Goal: Information Seeking & Learning: Learn about a topic

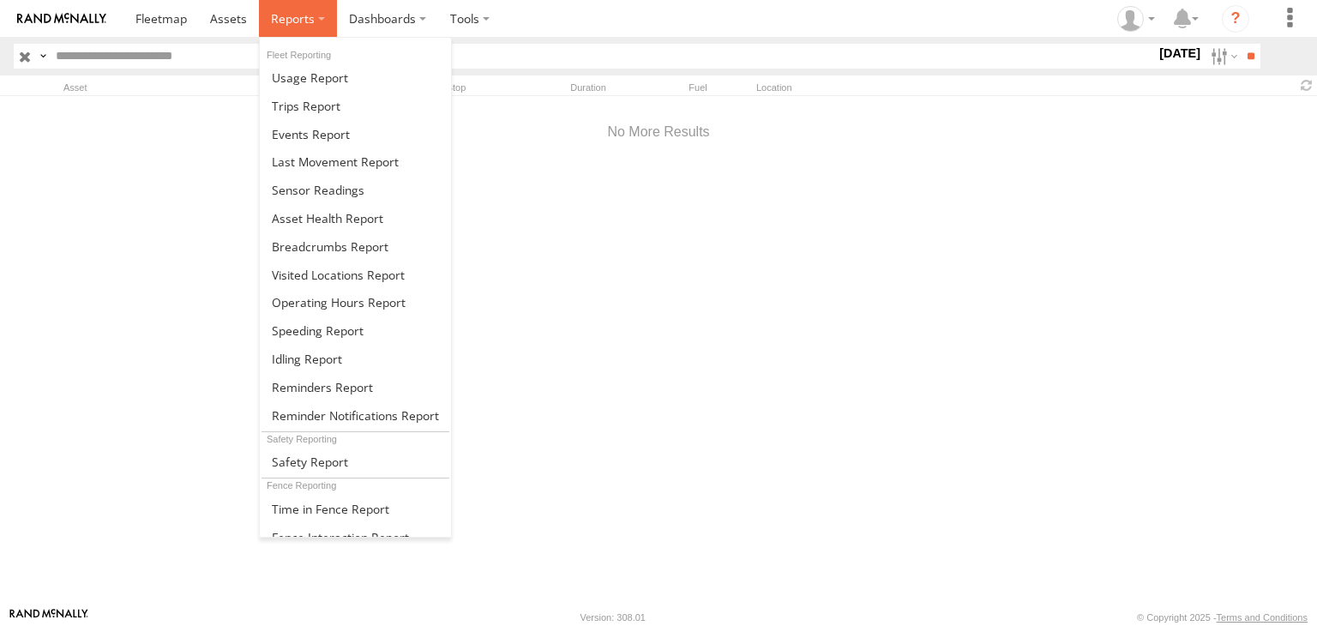
click at [309, 6] on label at bounding box center [298, 18] width 78 height 37
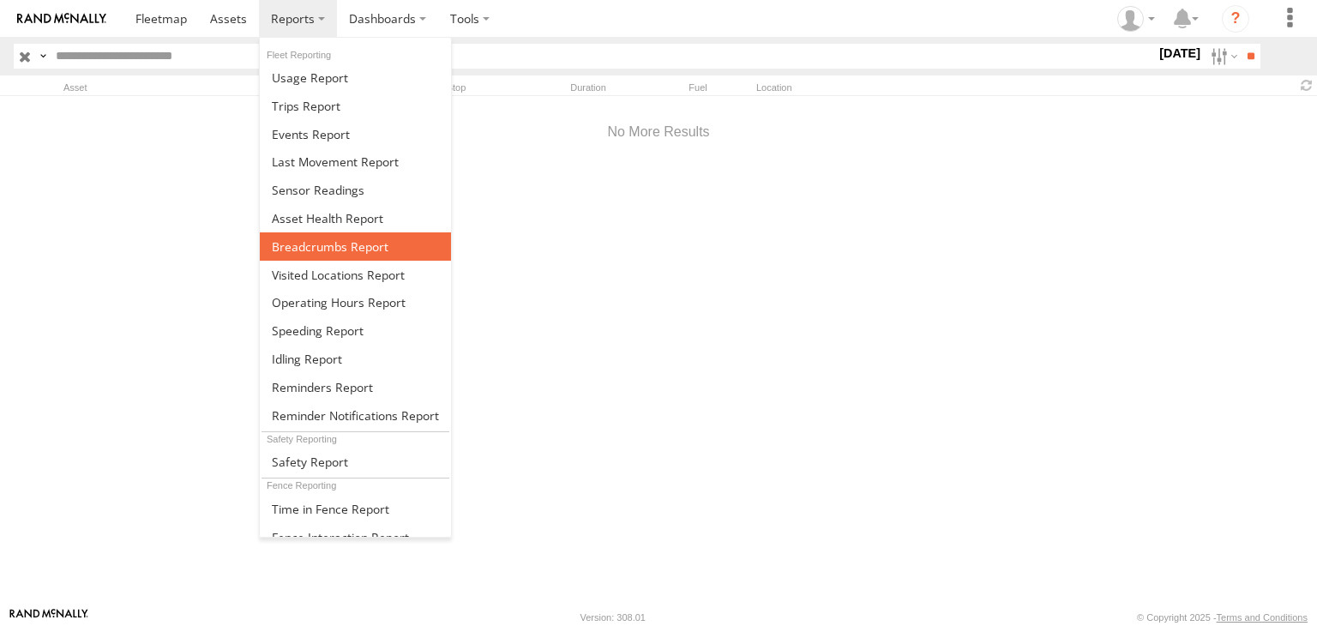
click at [317, 242] on span at bounding box center [330, 246] width 117 height 16
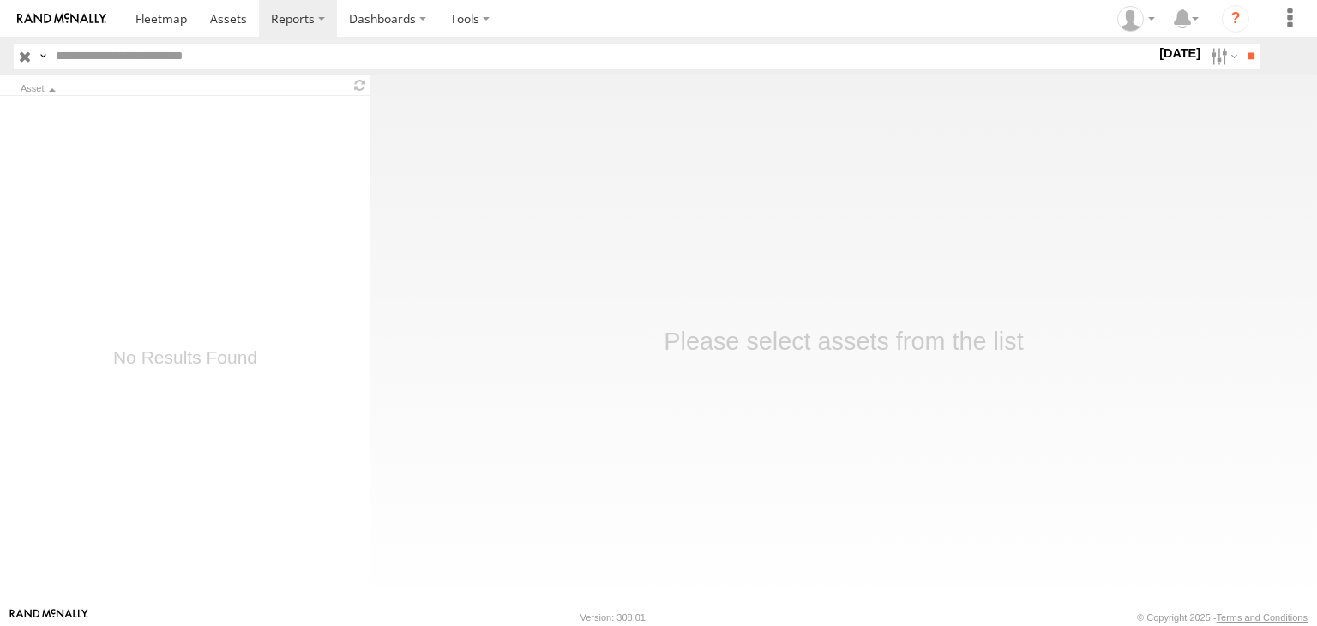
click at [1180, 45] on label "2 Jan 24" at bounding box center [1180, 53] width 48 height 19
click at [0, 0] on label at bounding box center [0, 0] width 0 height 0
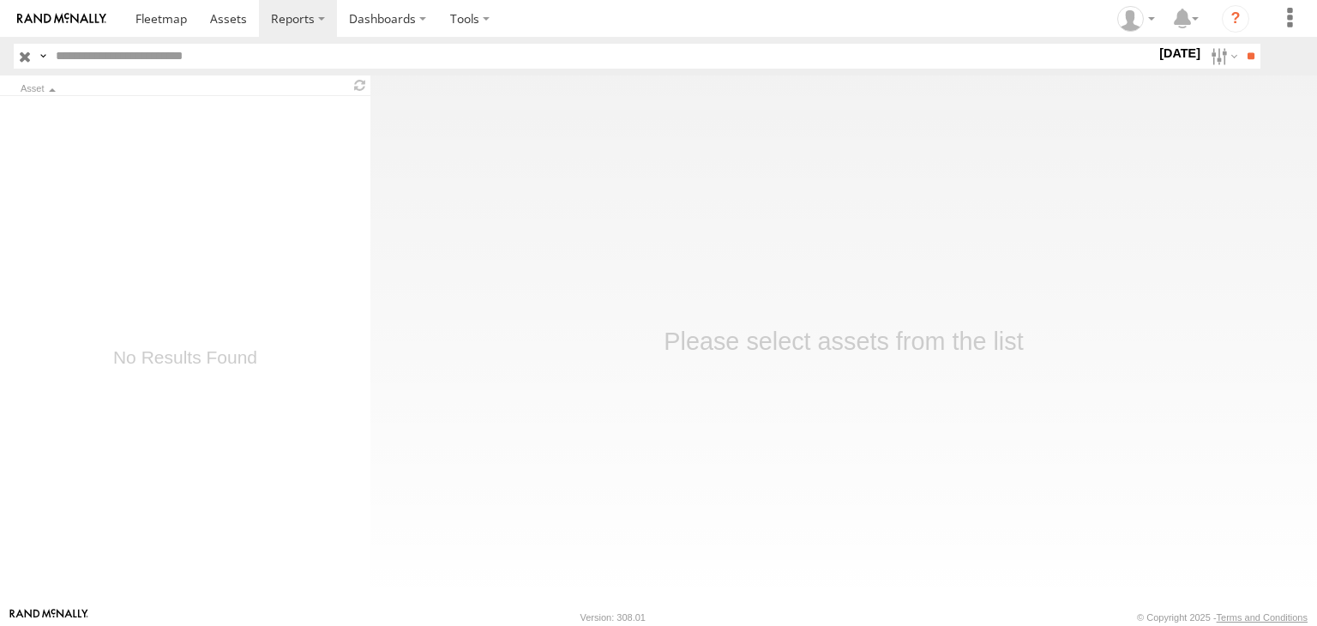
click at [0, 0] on label at bounding box center [0, 0] width 0 height 0
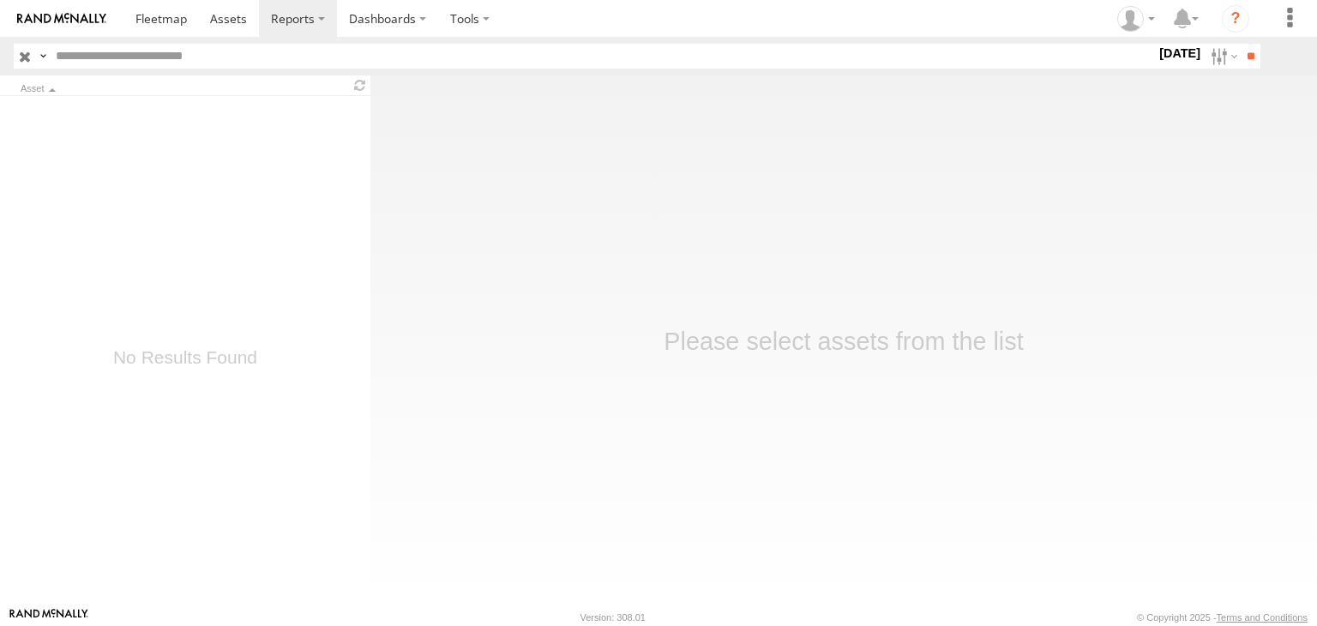
click at [0, 0] on label at bounding box center [0, 0] width 0 height 0
click at [1244, 60] on input "**" at bounding box center [1251, 56] width 20 height 25
click at [613, 443] on main "Asset Basemaps Roadmap ," at bounding box center [658, 341] width 1317 height 532
click at [1251, 52] on input "**" at bounding box center [1251, 56] width 20 height 25
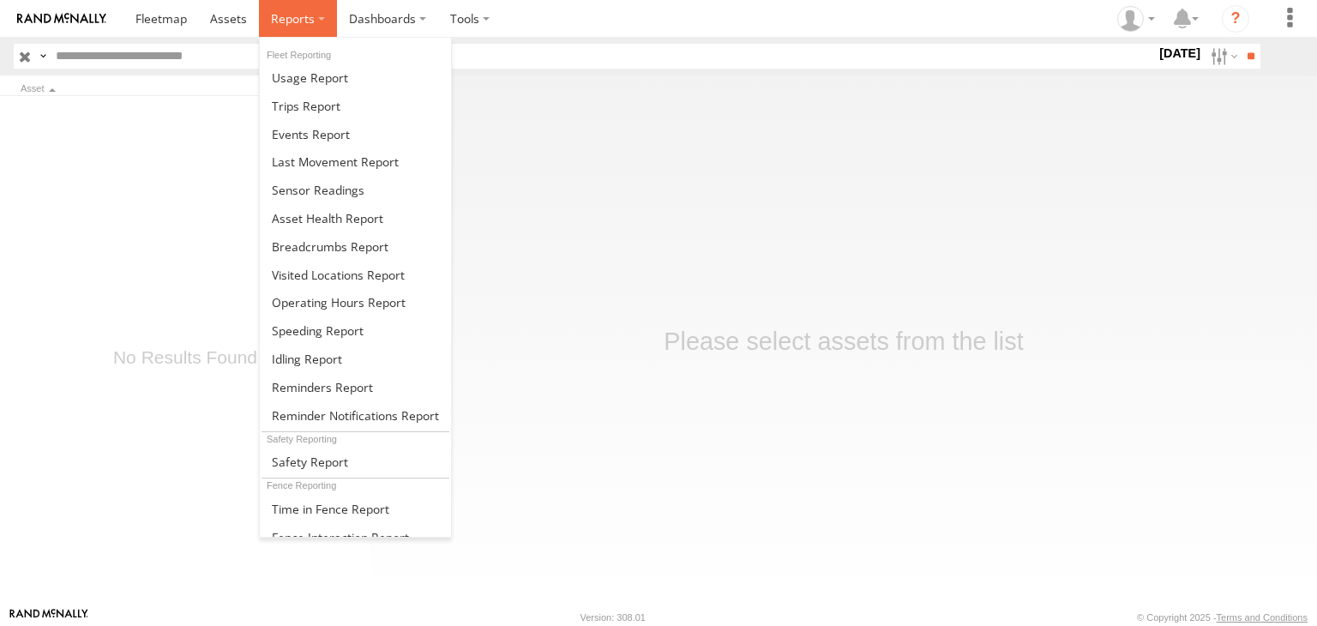
click at [285, 17] on span at bounding box center [293, 18] width 44 height 16
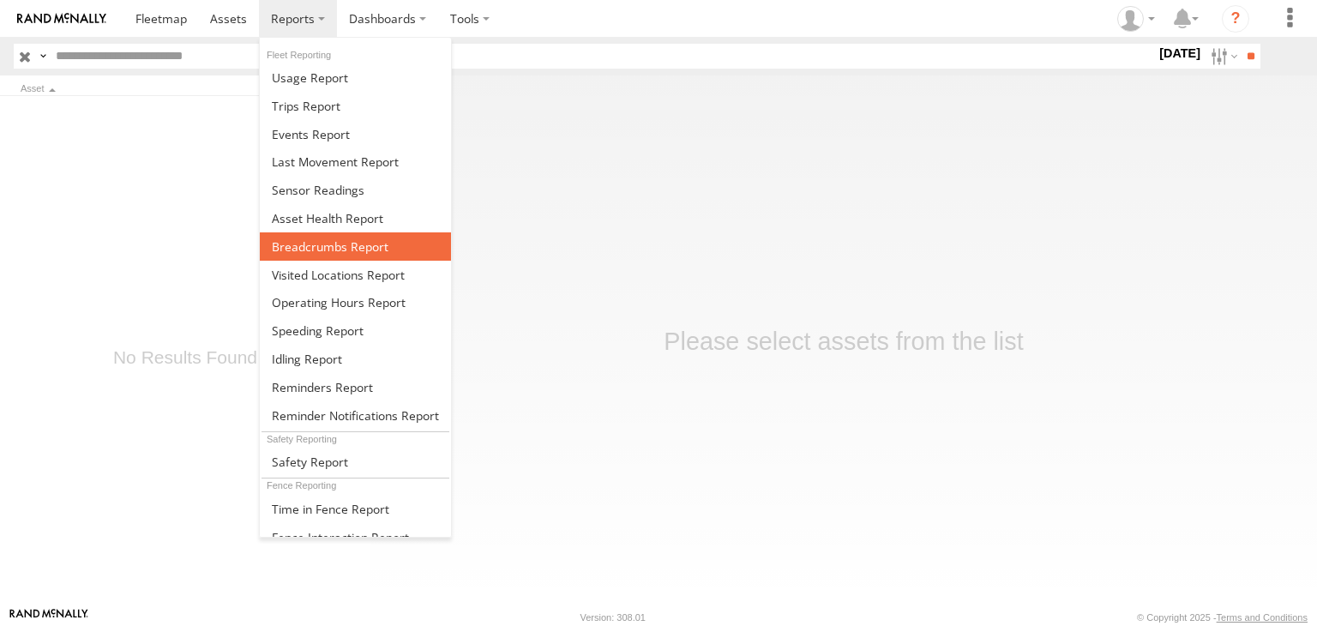
click at [286, 238] on span at bounding box center [330, 246] width 117 height 16
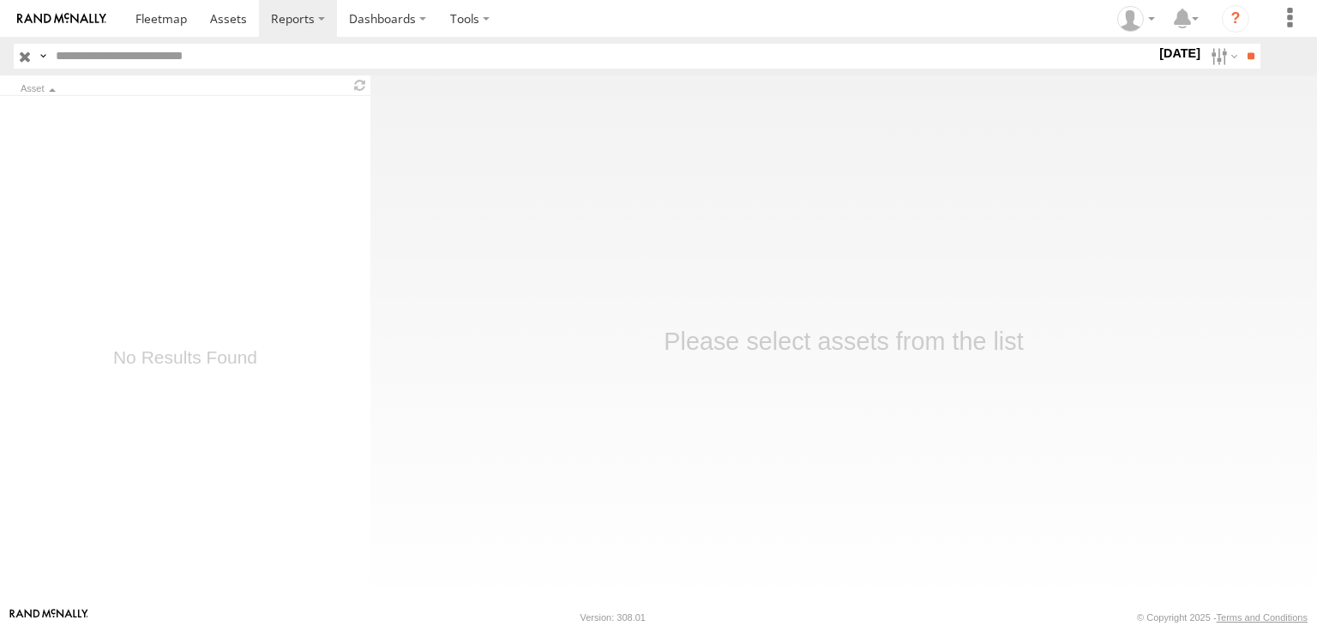
click at [519, 296] on main "Asset Basemaps Roadmap ," at bounding box center [658, 341] width 1317 height 532
click at [1159, 52] on label "21 Sep 24" at bounding box center [1180, 53] width 48 height 19
click at [0, 0] on span "[DATE]" at bounding box center [0, 0] width 0 height 0
click at [1249, 63] on input "**" at bounding box center [1251, 56] width 20 height 25
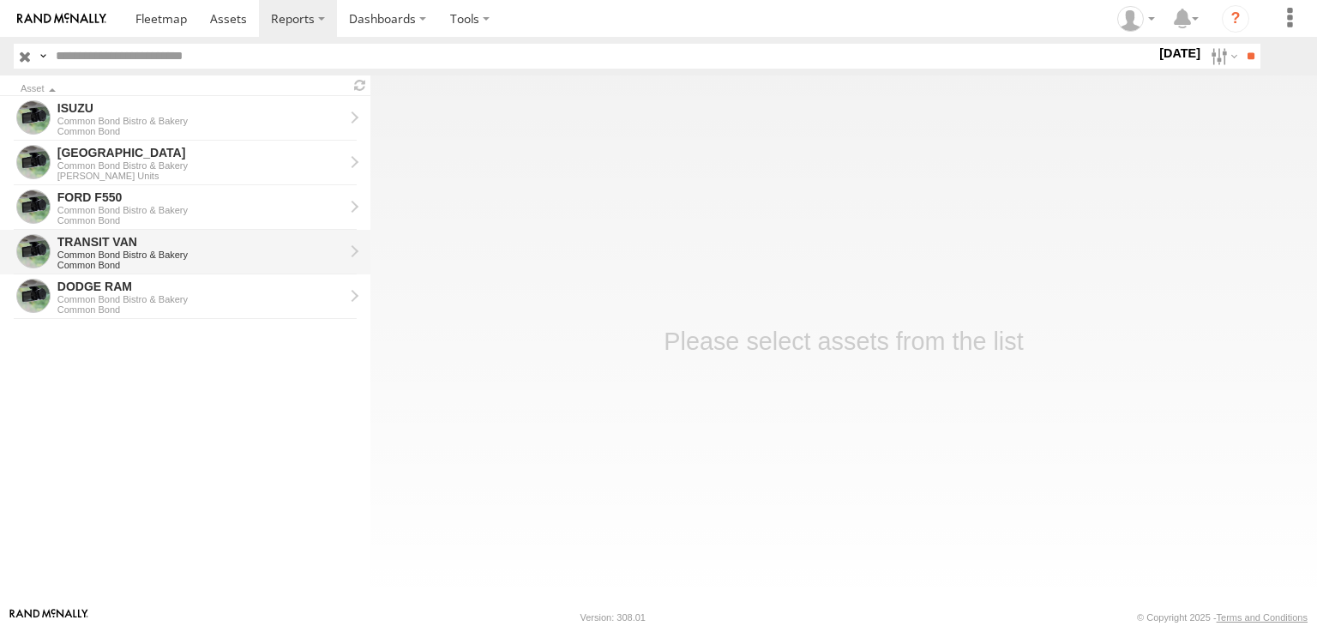
click at [90, 241] on div "TRANSIT VAN" at bounding box center [200, 241] width 286 height 15
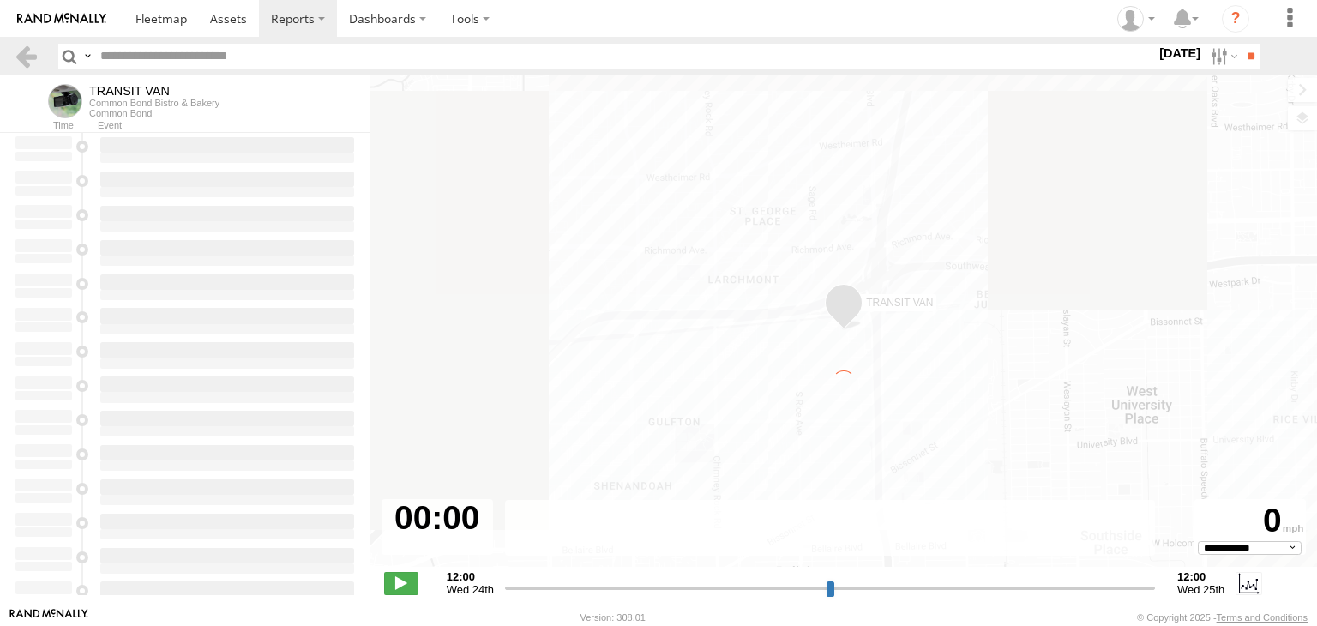
select select "**********"
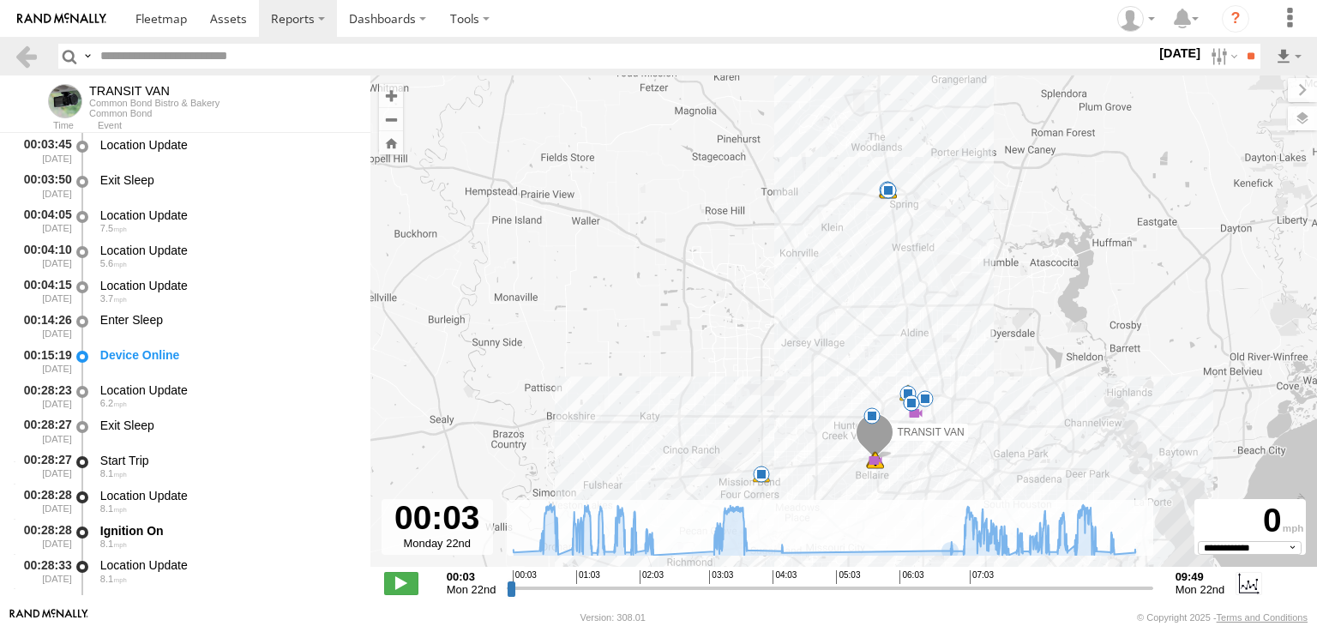
click at [1168, 45] on label "[DATE]" at bounding box center [1180, 53] width 48 height 19
click at [0, 0] on label at bounding box center [0, 0] width 0 height 0
click at [1249, 51] on input "**" at bounding box center [1251, 56] width 20 height 25
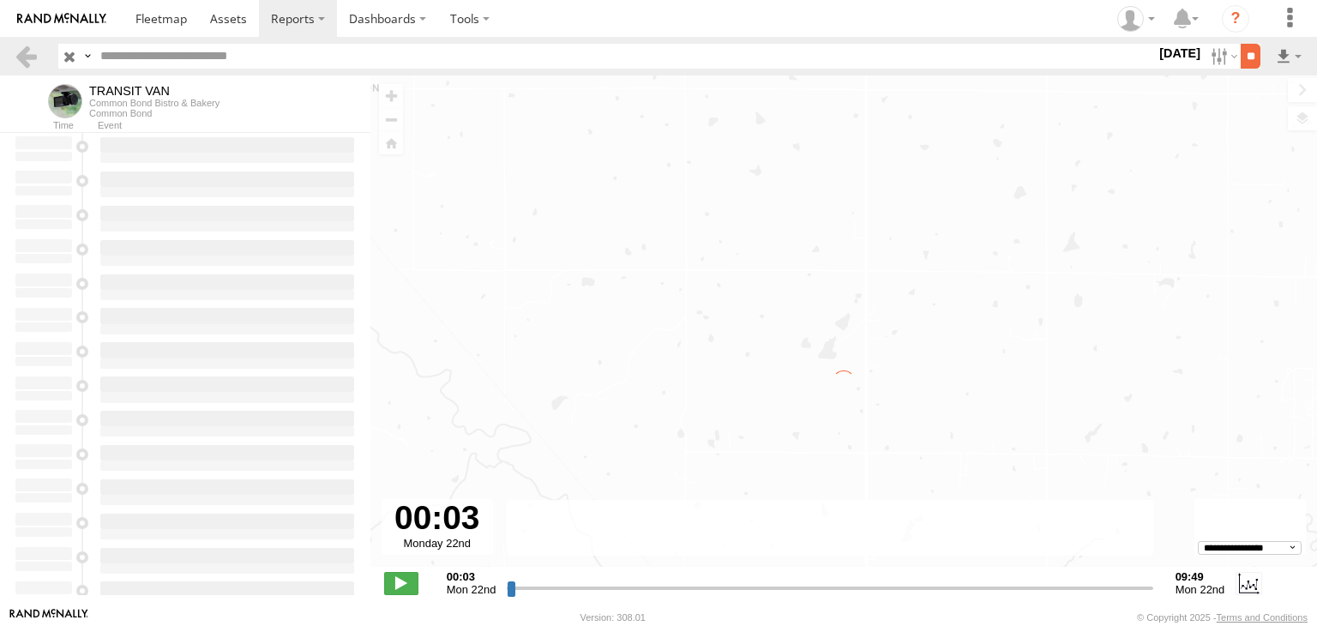
type input "**********"
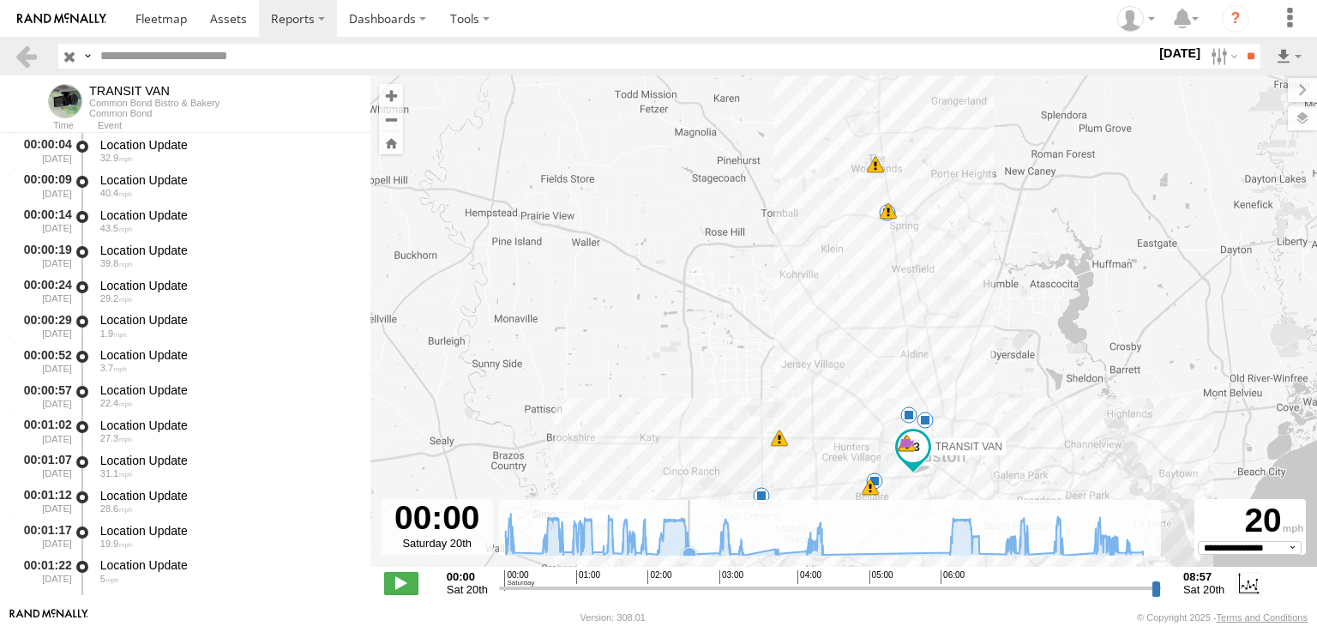
click at [695, 553] on icon at bounding box center [690, 554] width 14 height 14
click at [720, 550] on icon at bounding box center [720, 552] width 14 height 14
click at [698, 550] on icon at bounding box center [824, 535] width 655 height 42
click at [716, 546] on icon at bounding box center [720, 553] width 14 height 14
click at [747, 553] on icon at bounding box center [744, 556] width 14 height 14
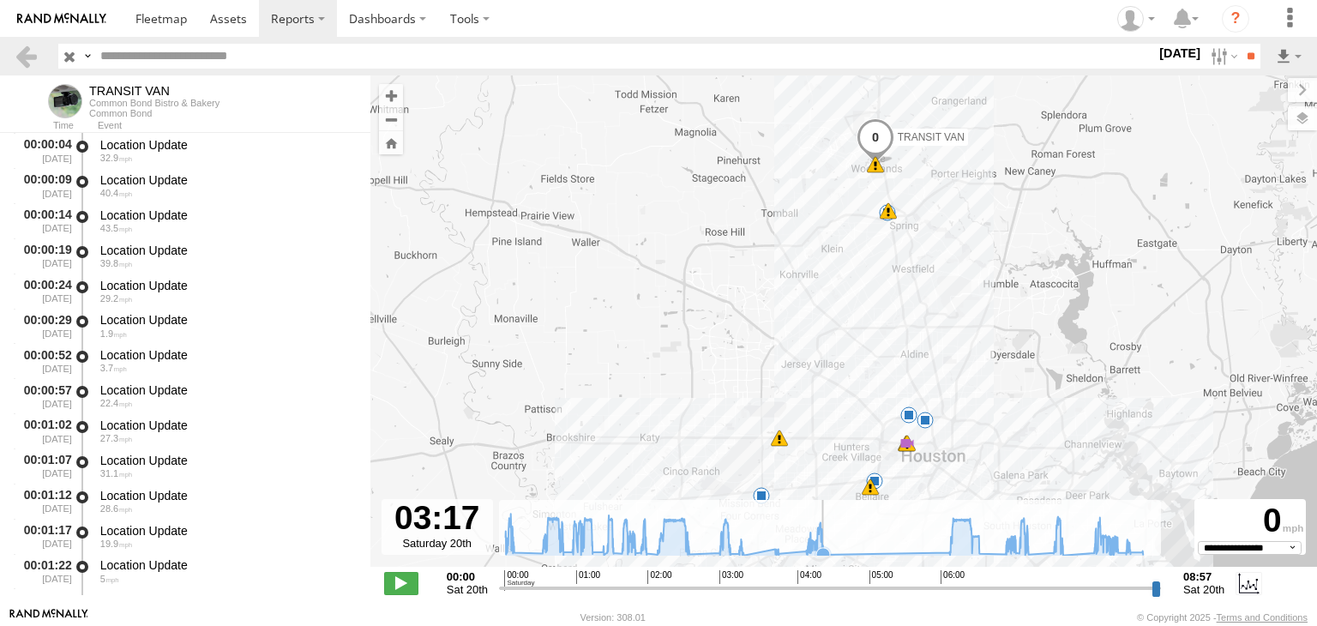
click at [829, 552] on icon at bounding box center [824, 555] width 14 height 14
click at [947, 552] on icon at bounding box center [950, 552] width 14 height 14
click at [829, 549] on icon at bounding box center [823, 554] width 17 height 17
click at [950, 552] on g at bounding box center [824, 539] width 655 height 51
click at [948, 551] on icon at bounding box center [950, 552] width 14 height 14
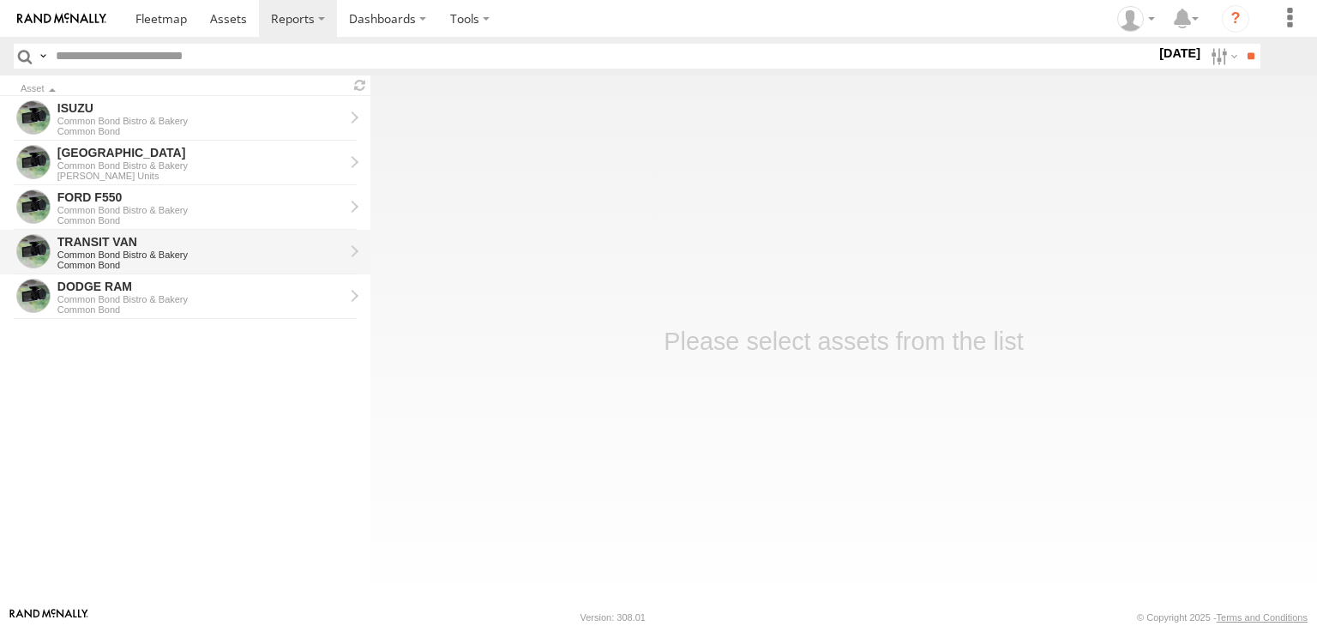
click at [58, 236] on div "TRANSIT VAN" at bounding box center [200, 241] width 286 height 15
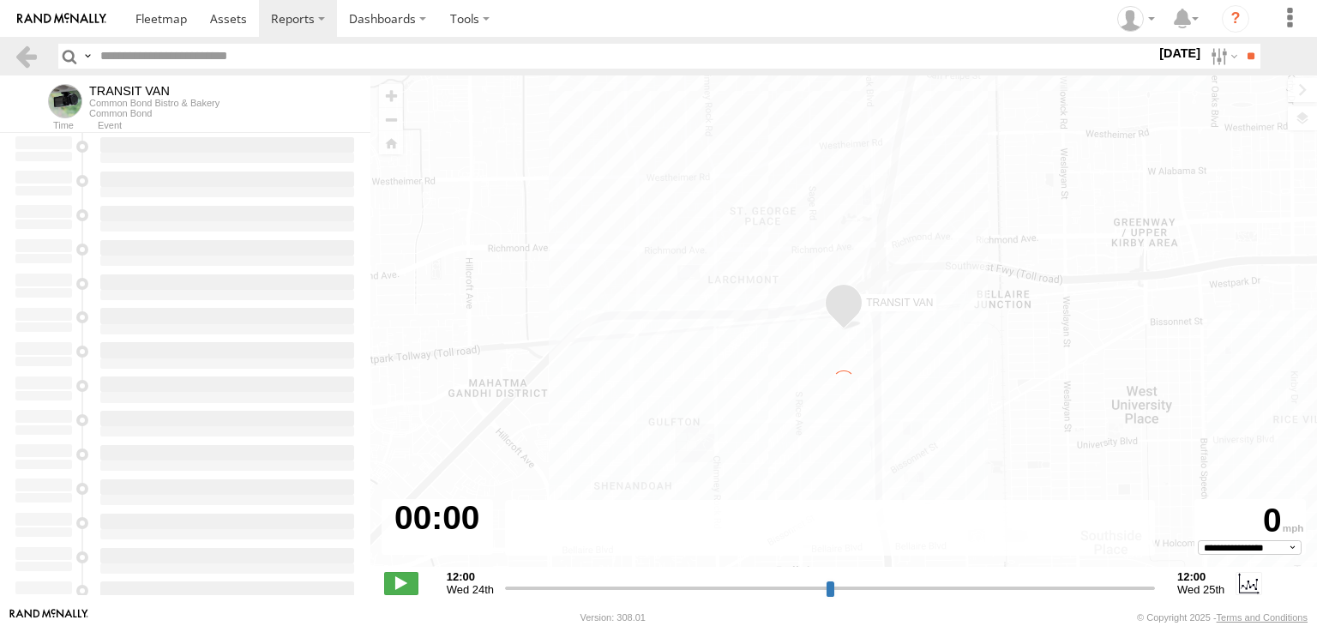
type input "**********"
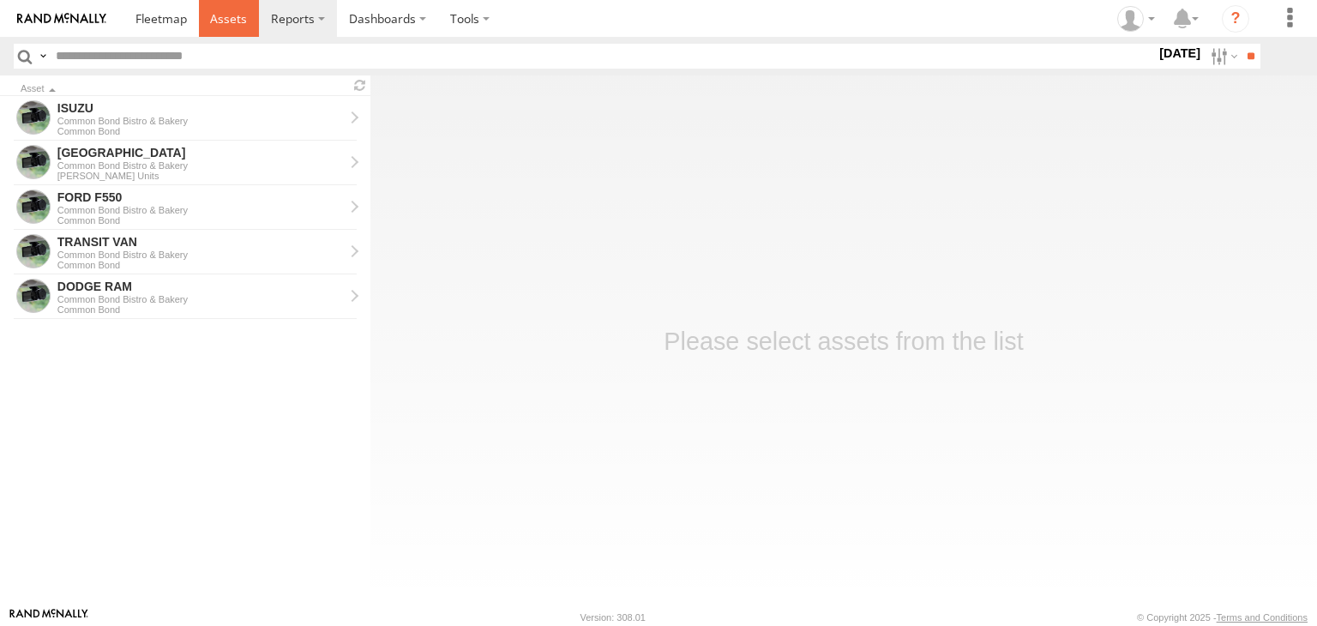
click at [237, 28] on link at bounding box center [229, 18] width 61 height 37
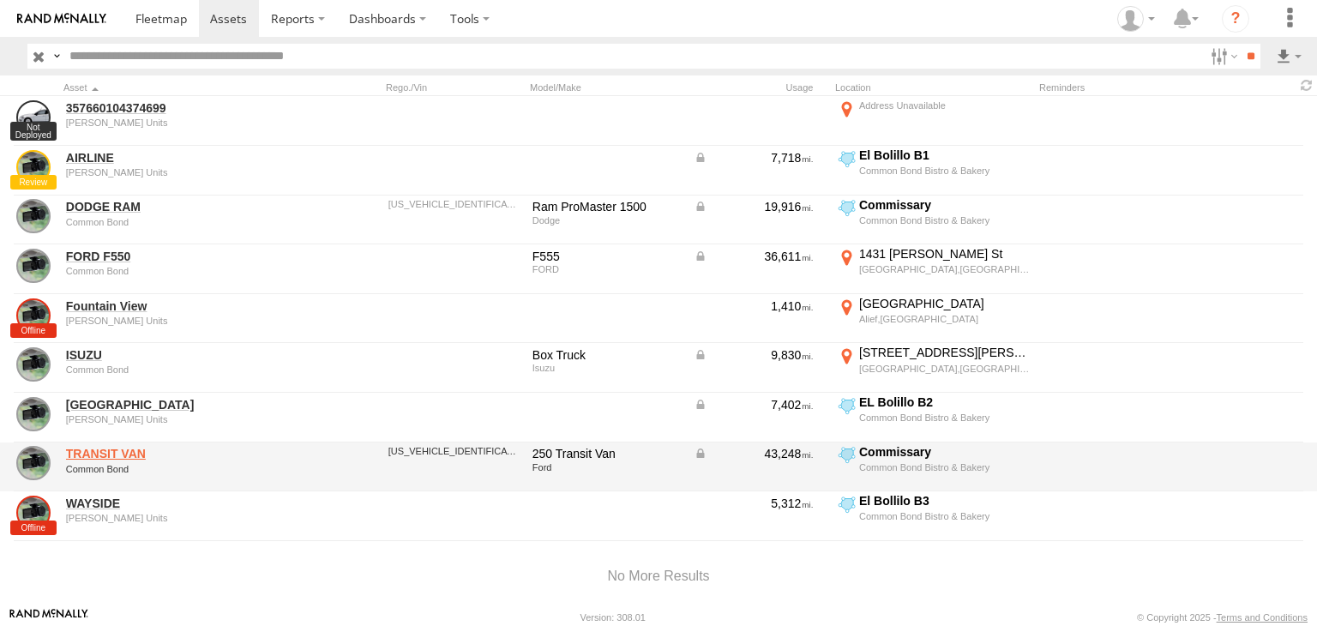
click at [87, 455] on link "TRANSIT VAN" at bounding box center [183, 453] width 235 height 15
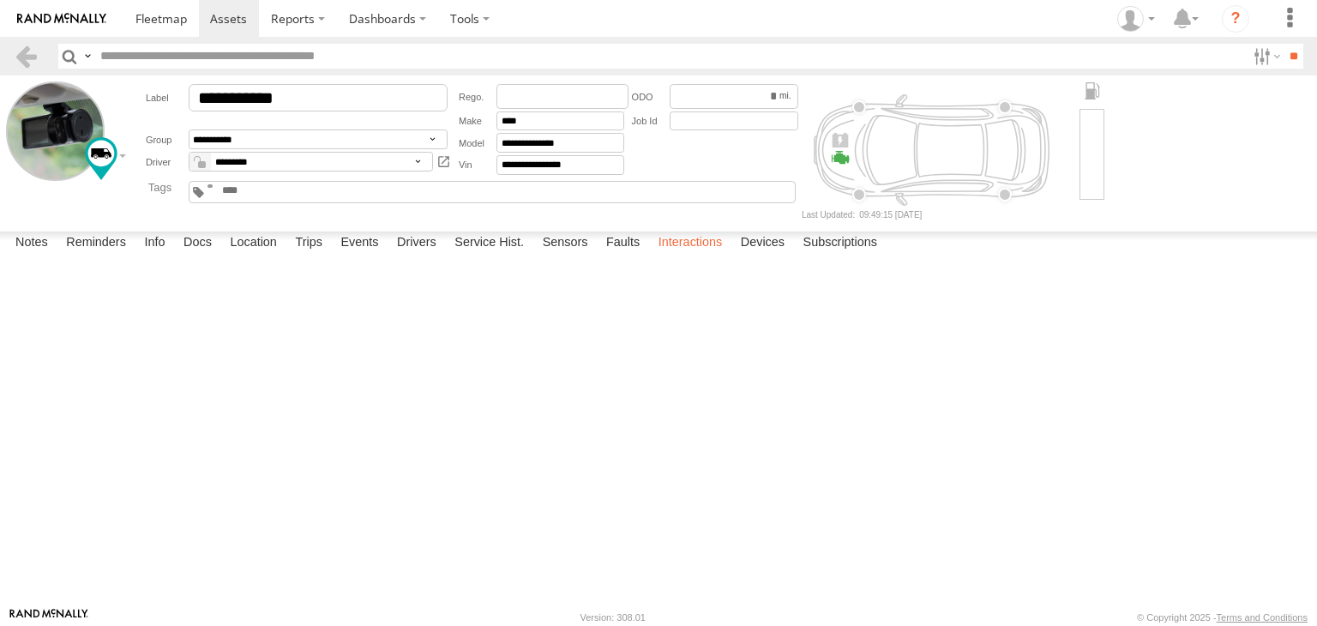
click at [682, 256] on label "Interactions" at bounding box center [690, 244] width 81 height 24
click at [31, 63] on link at bounding box center [26, 56] width 25 height 25
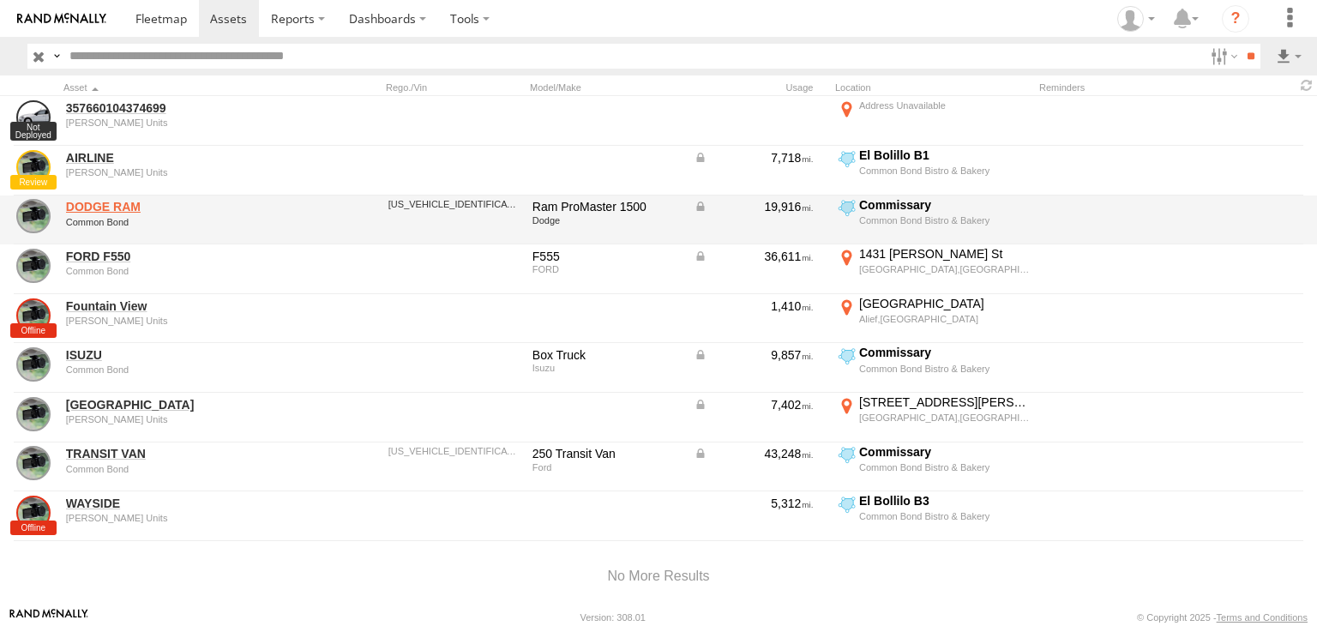
click at [87, 205] on link "DODGE RAM" at bounding box center [183, 206] width 235 height 15
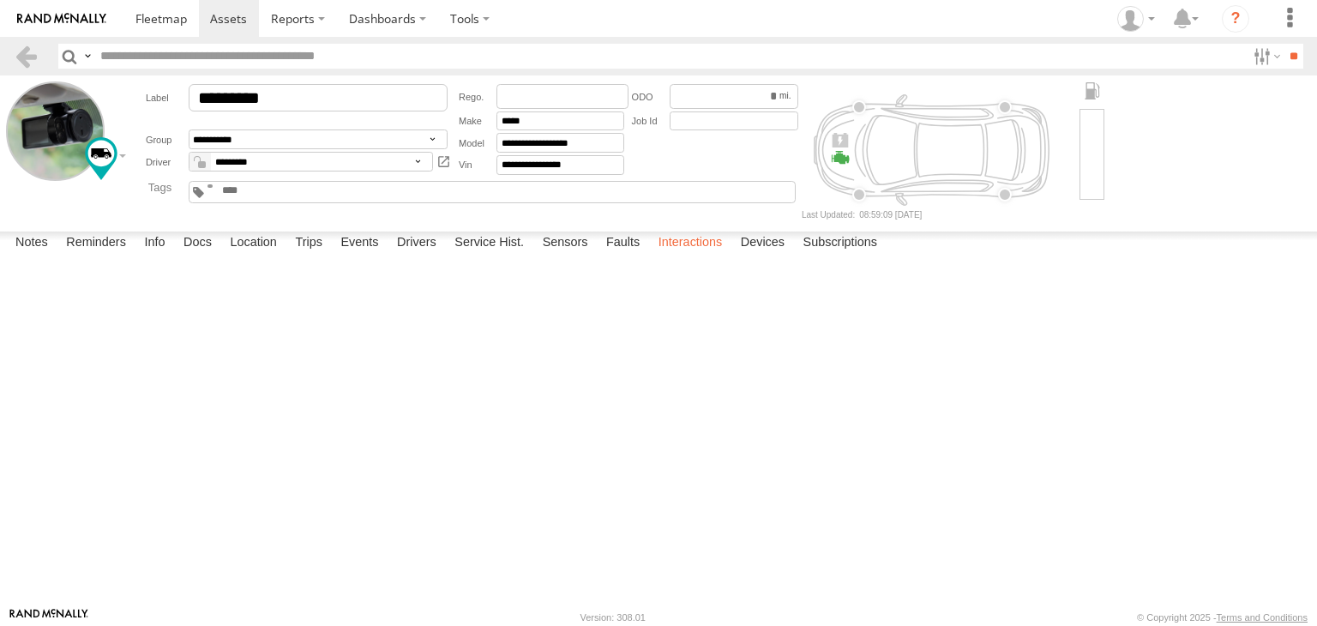
click at [686, 256] on label "Interactions" at bounding box center [690, 244] width 81 height 24
